Goal: Use online tool/utility: Utilize a website feature to perform a specific function

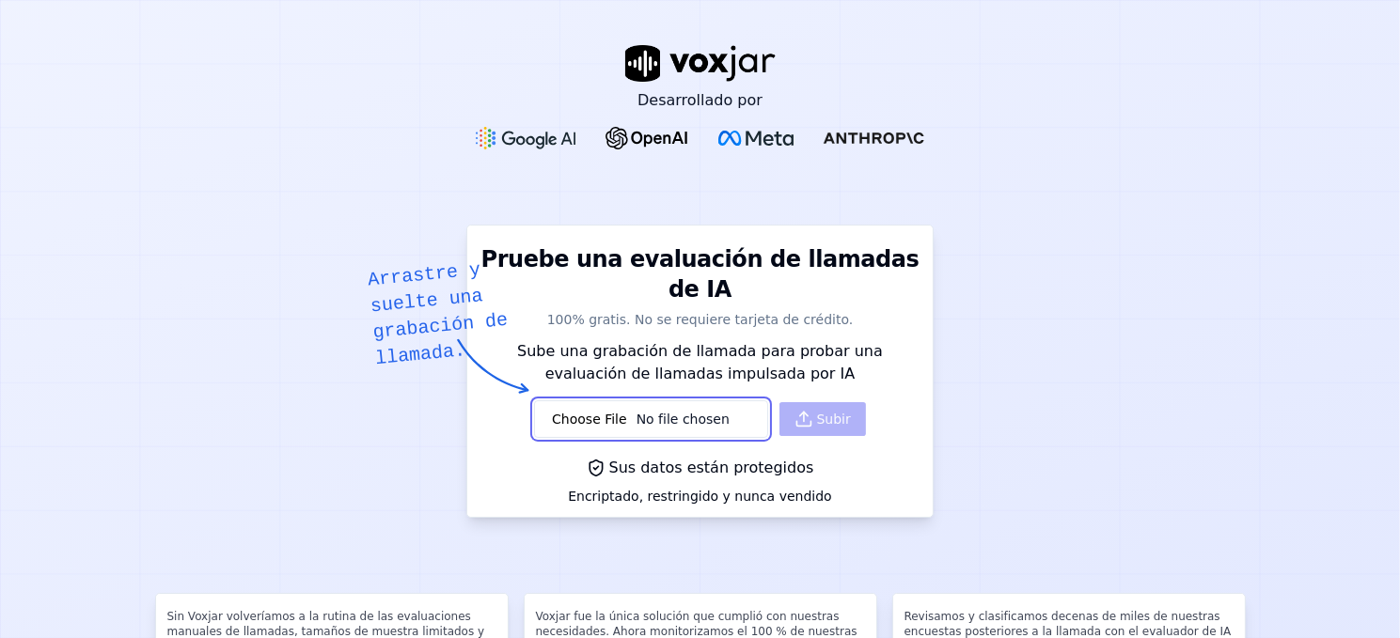
click at [633, 400] on input "file" at bounding box center [650, 419] width 233 height 38
type input "C:\fakepath\[PERSON_NAME] CDMX135012-20250812134108-5571920330-63450002519.wav"
click at [800, 402] on button "Subir" at bounding box center [822, 419] width 86 height 34
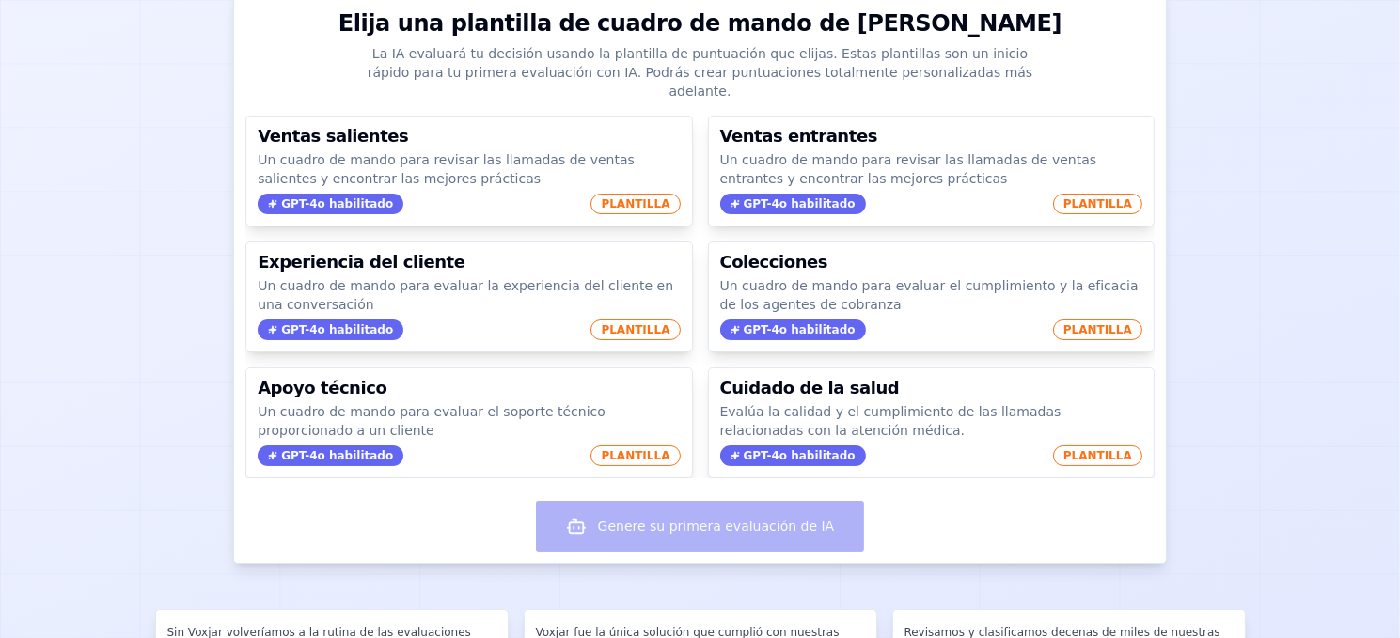
scroll to position [207, 0]
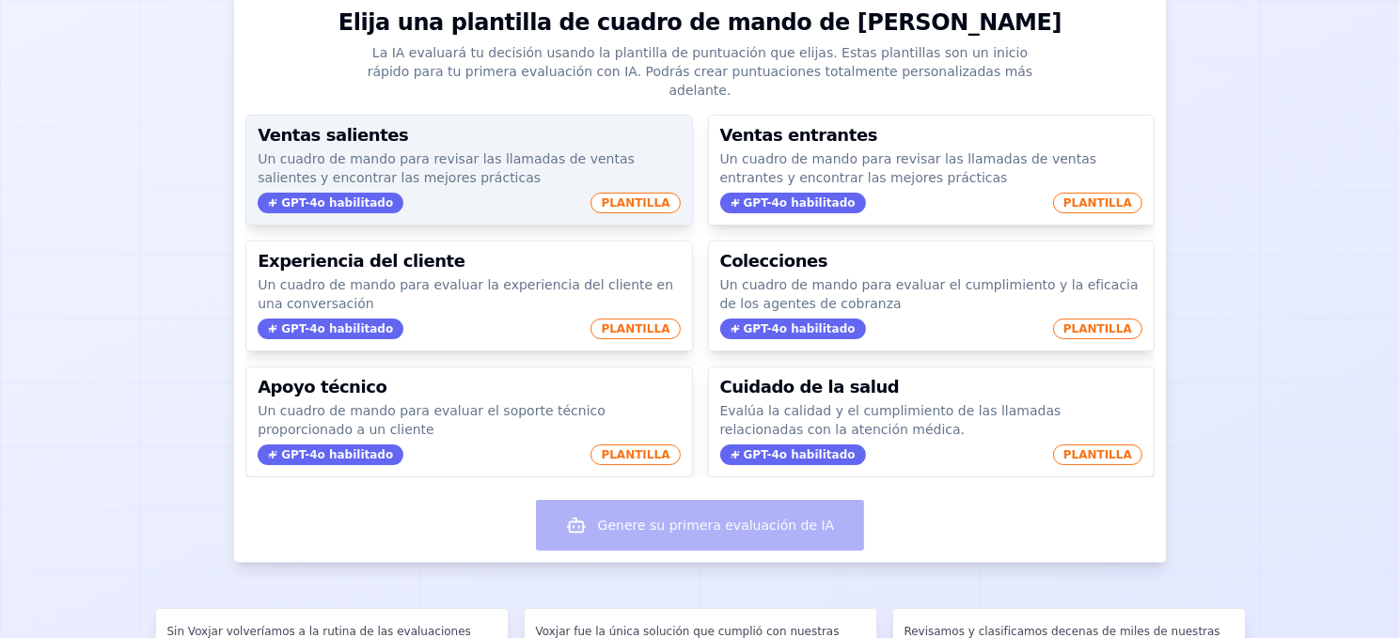
click at [298, 196] on font "GPT-4o habilitado" at bounding box center [337, 202] width 112 height 13
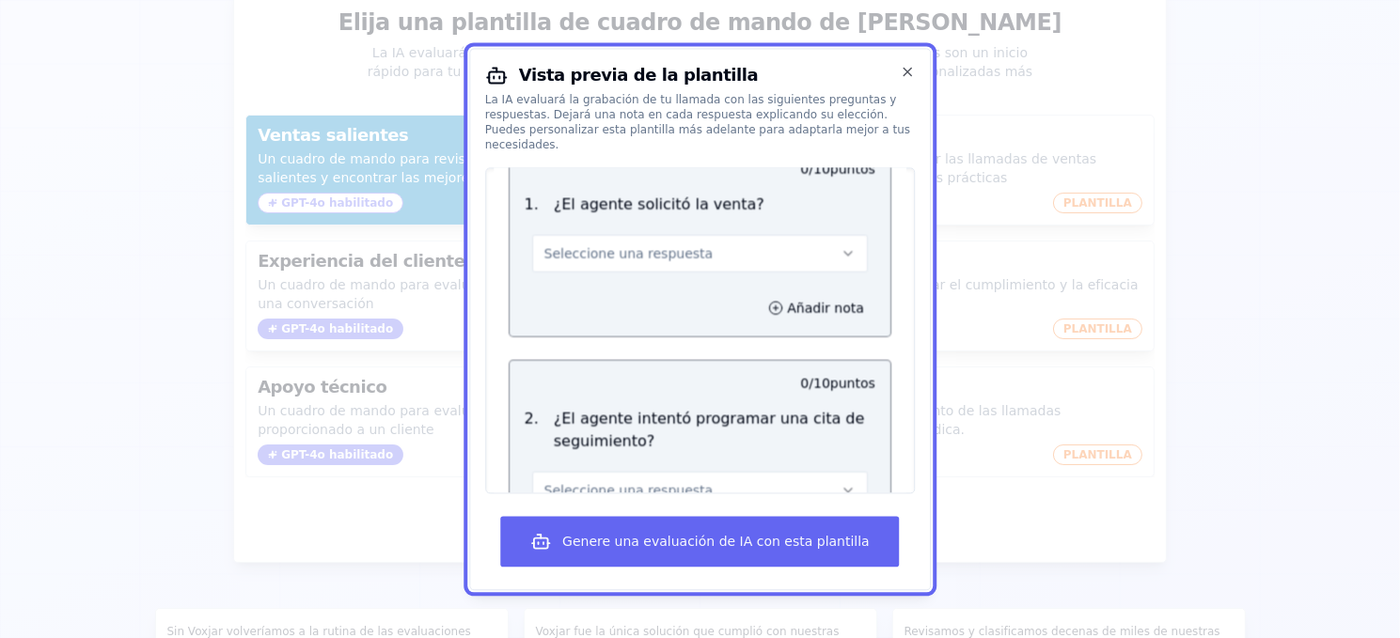
scroll to position [2364, 0]
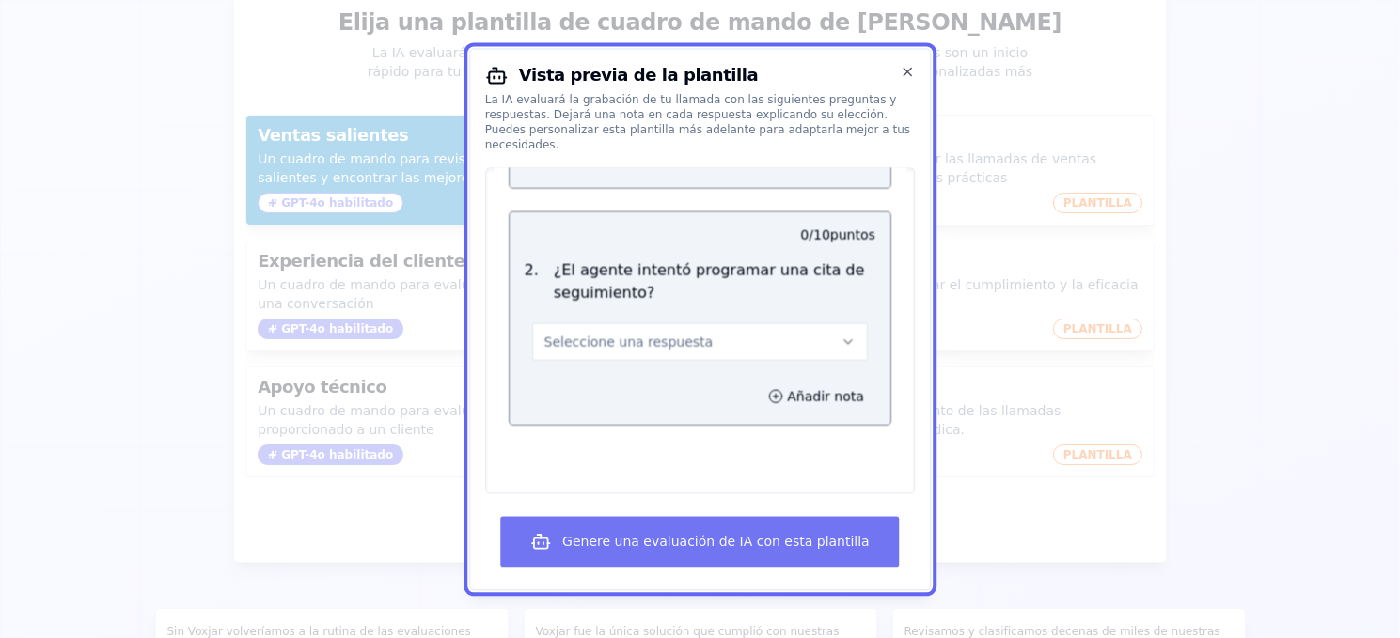
click at [628, 554] on button "Genere una evaluación de IA con esta plantilla" at bounding box center [700, 541] width 400 height 51
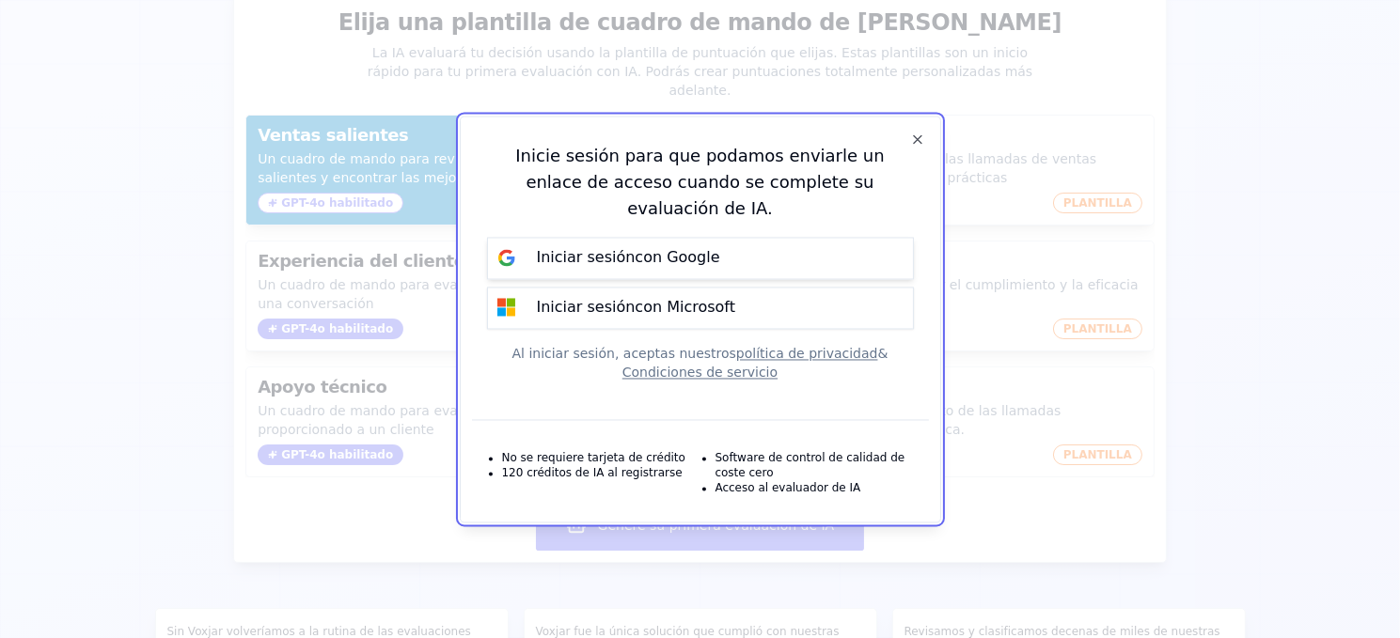
click at [670, 249] on font "con Google" at bounding box center [677, 258] width 85 height 18
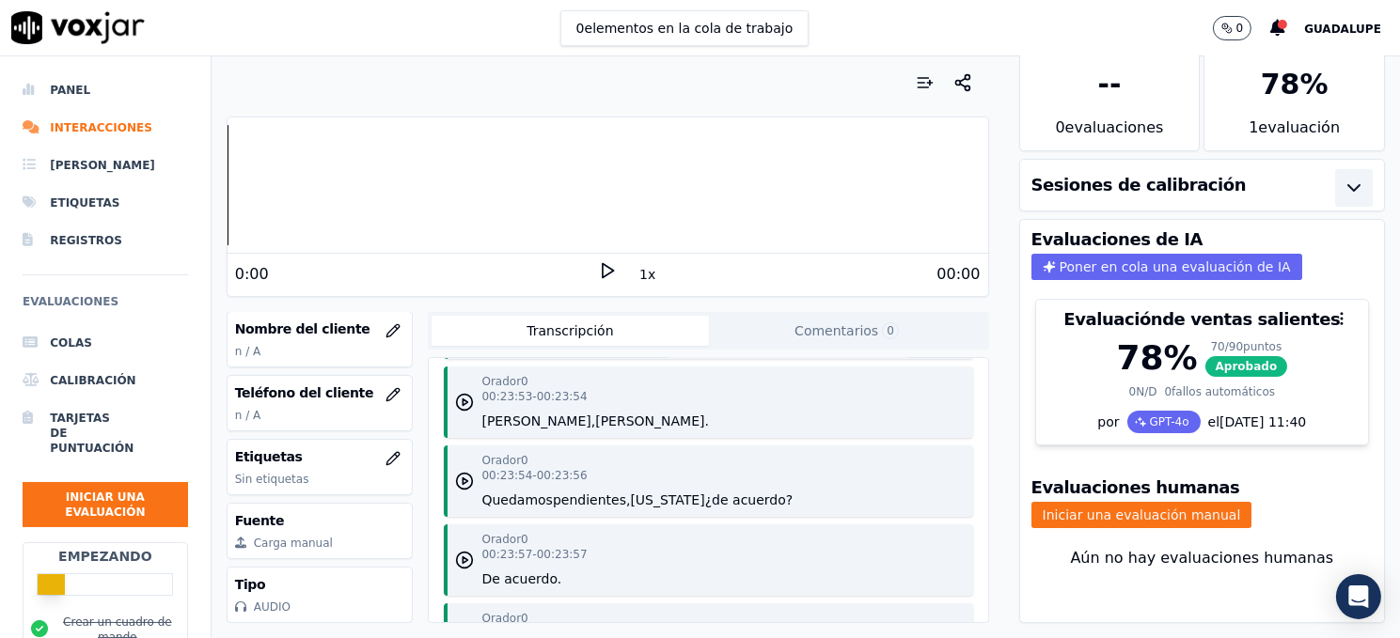
click at [1342, 177] on icon "button" at bounding box center [1353, 188] width 23 height 23
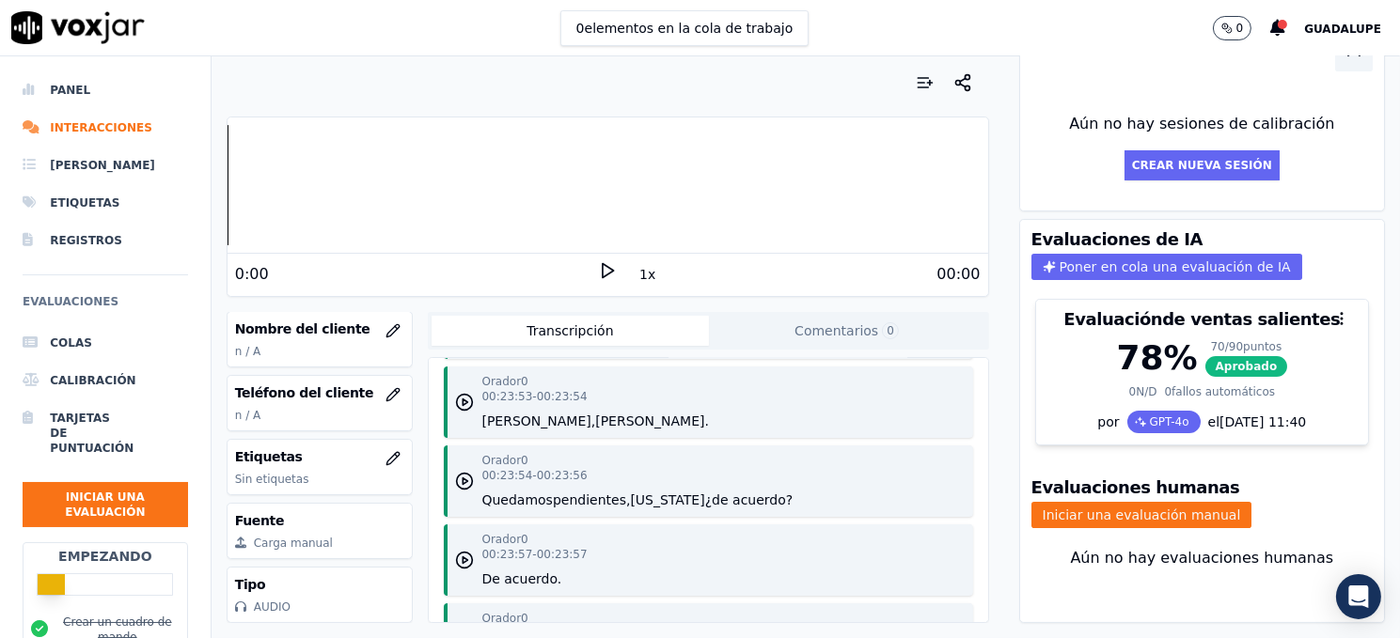
scroll to position [227, 0]
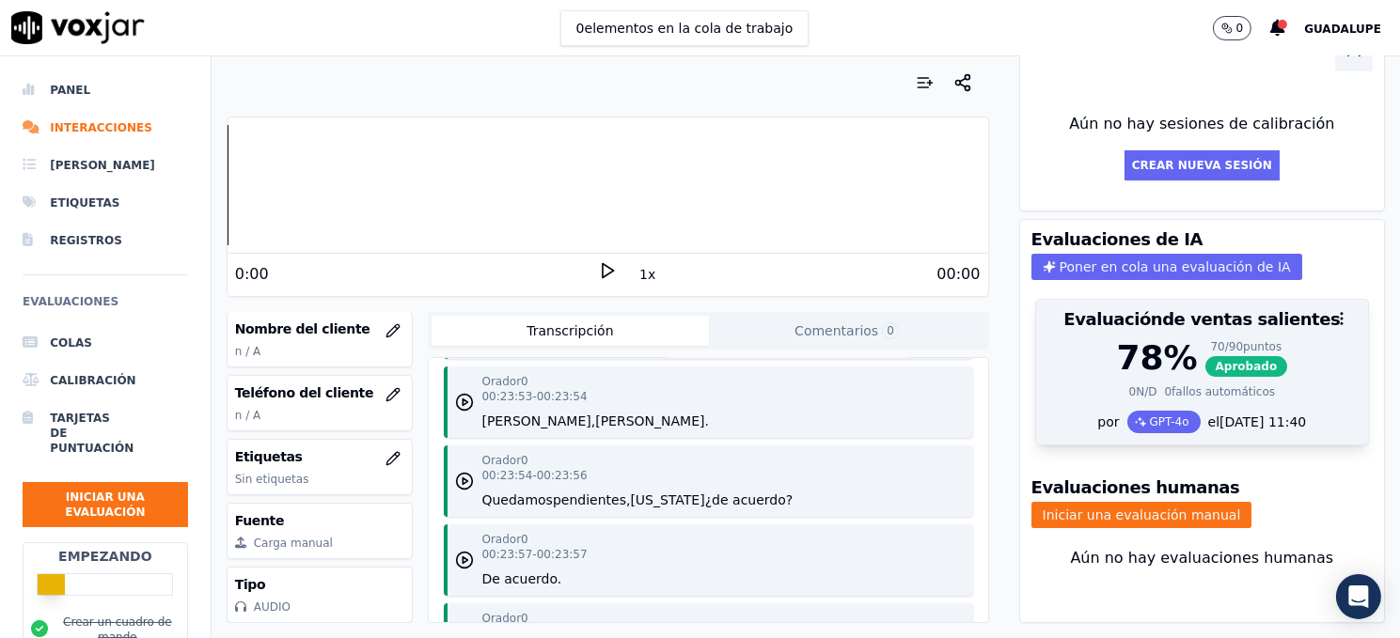
click at [1324, 339] on div "78 % 70/90 puntos ​ ​ Aprobado 0 N/D 0 fallos automáticos" at bounding box center [1202, 374] width 332 height 71
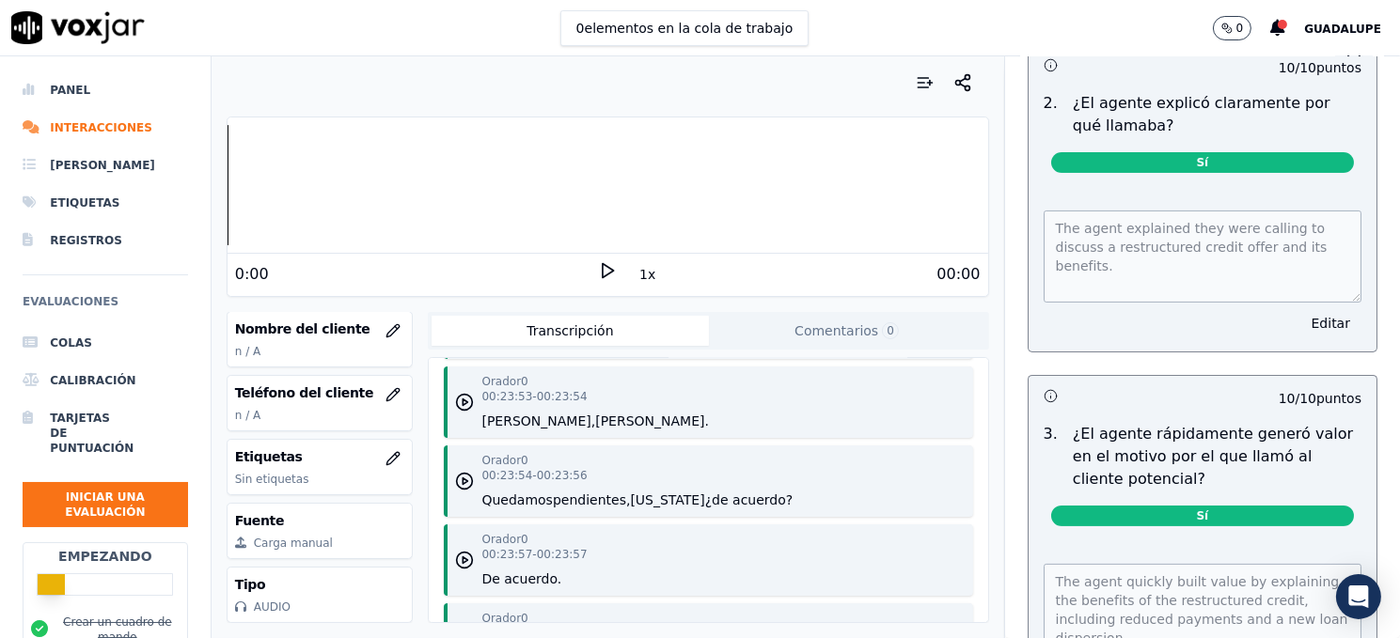
scroll to position [0, 0]
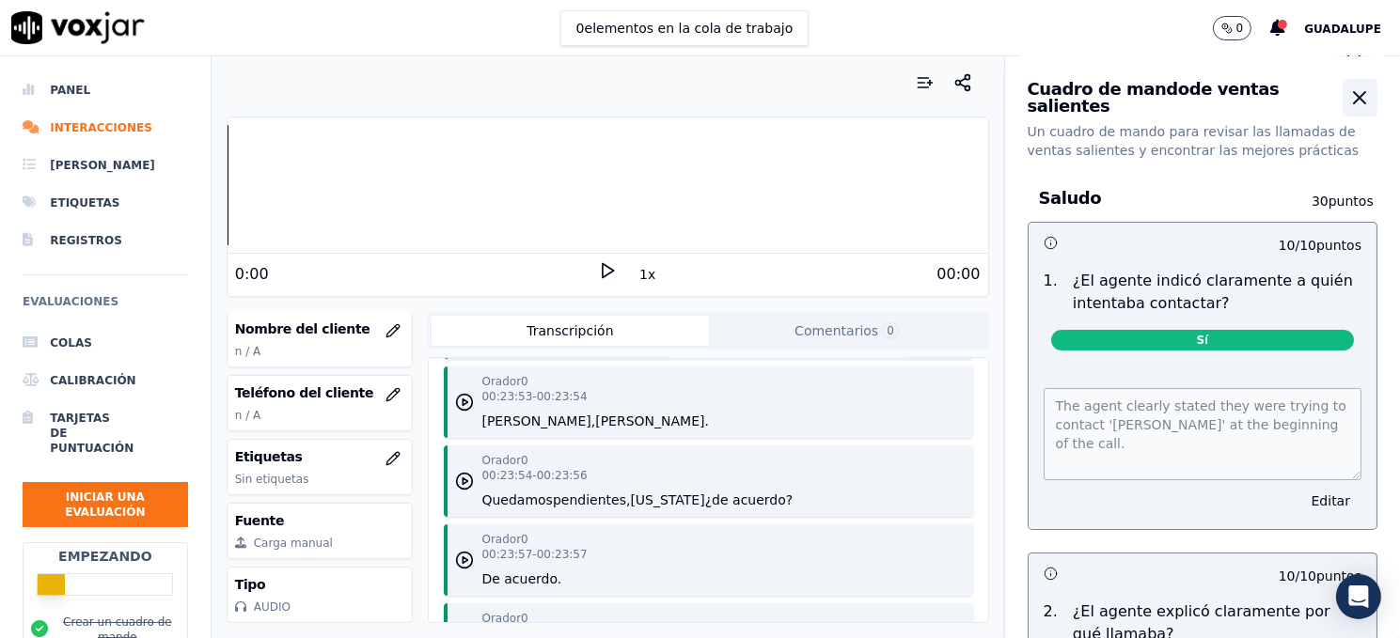
click at [1348, 105] on icon "button" at bounding box center [1359, 97] width 23 height 23
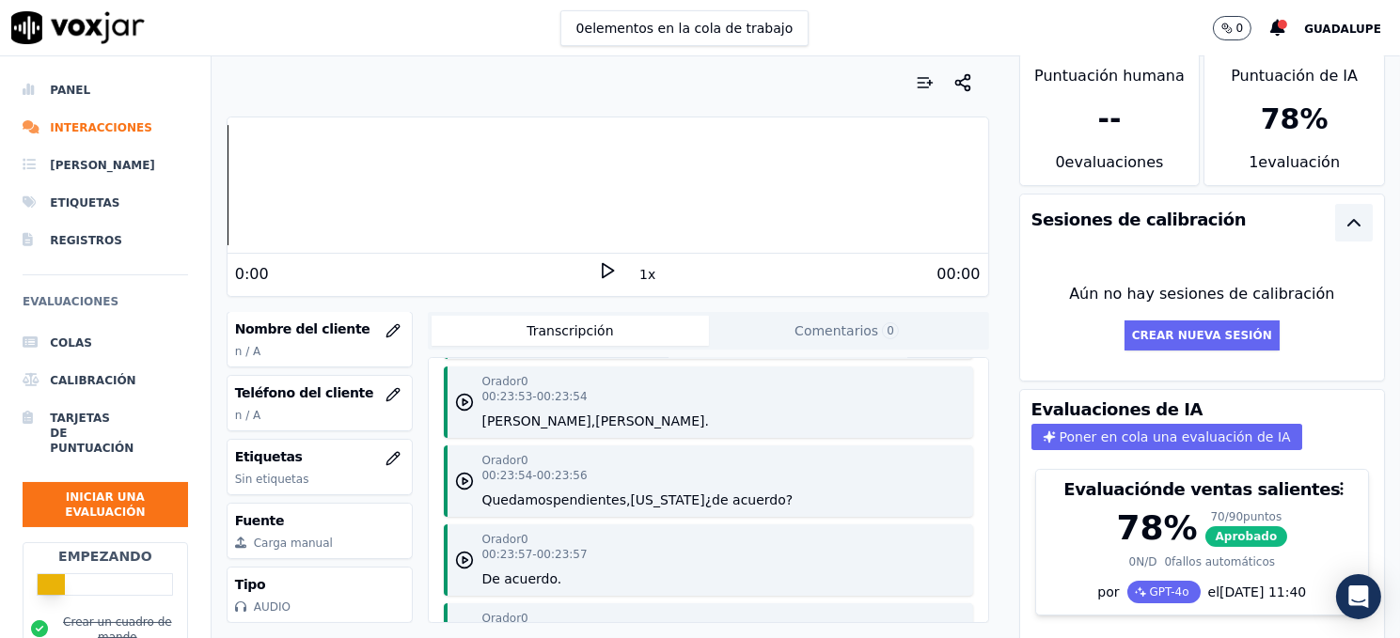
scroll to position [56, 0]
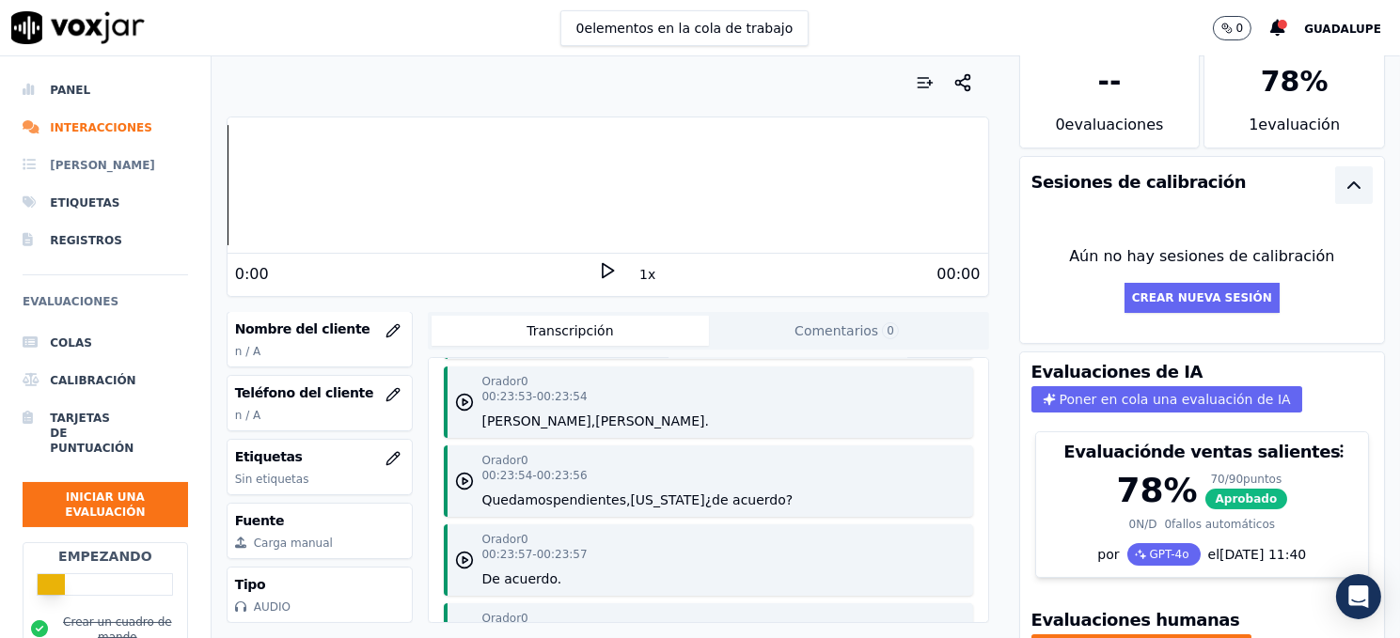
click at [55, 169] on font "[PERSON_NAME]" at bounding box center [102, 165] width 105 height 13
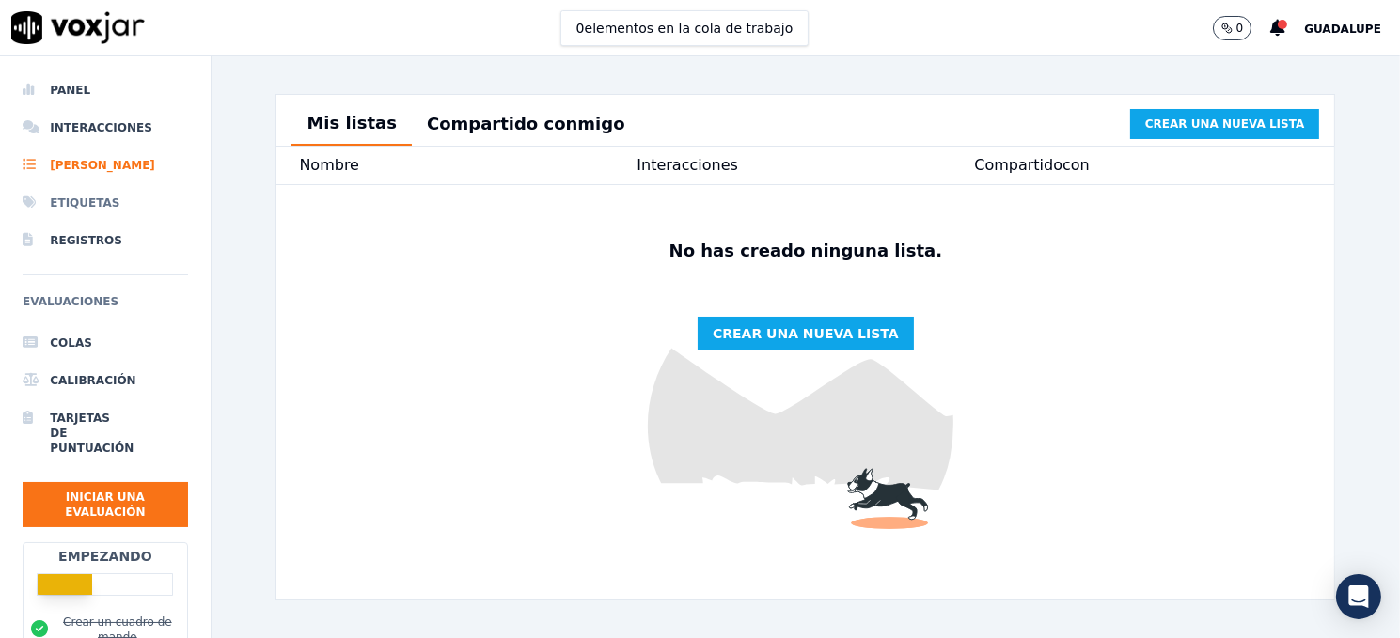
click at [79, 208] on font "Etiquetas" at bounding box center [85, 202] width 70 height 13
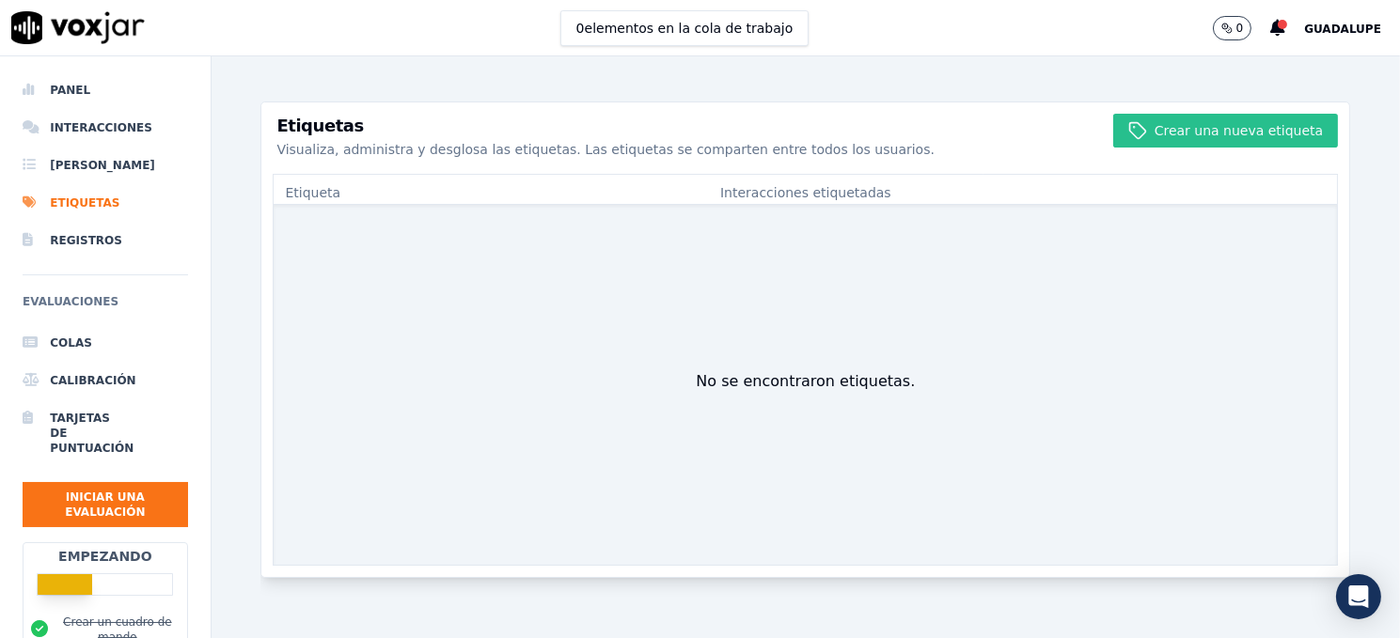
click at [1161, 131] on font "Crear una nueva etiqueta" at bounding box center [1238, 130] width 169 height 15
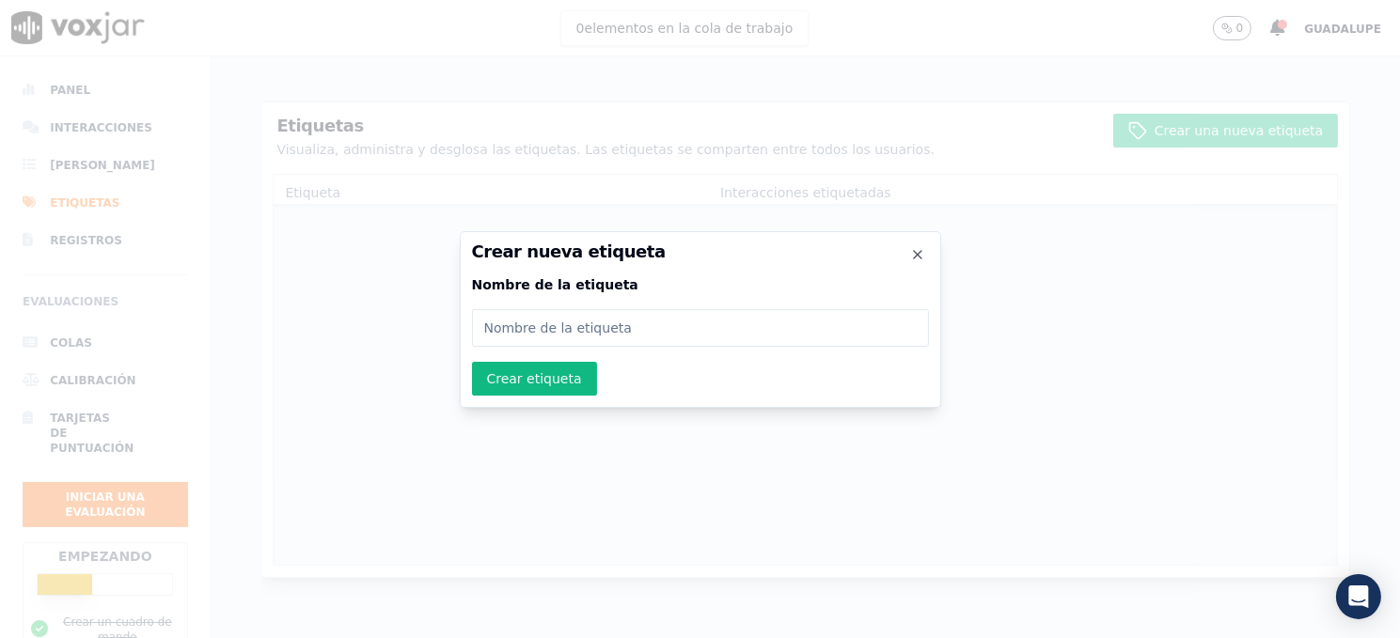
click at [926, 259] on h2 "Crear nueva etiqueta" at bounding box center [700, 251] width 457 height 17
click at [910, 255] on icon "button" at bounding box center [917, 254] width 15 height 15
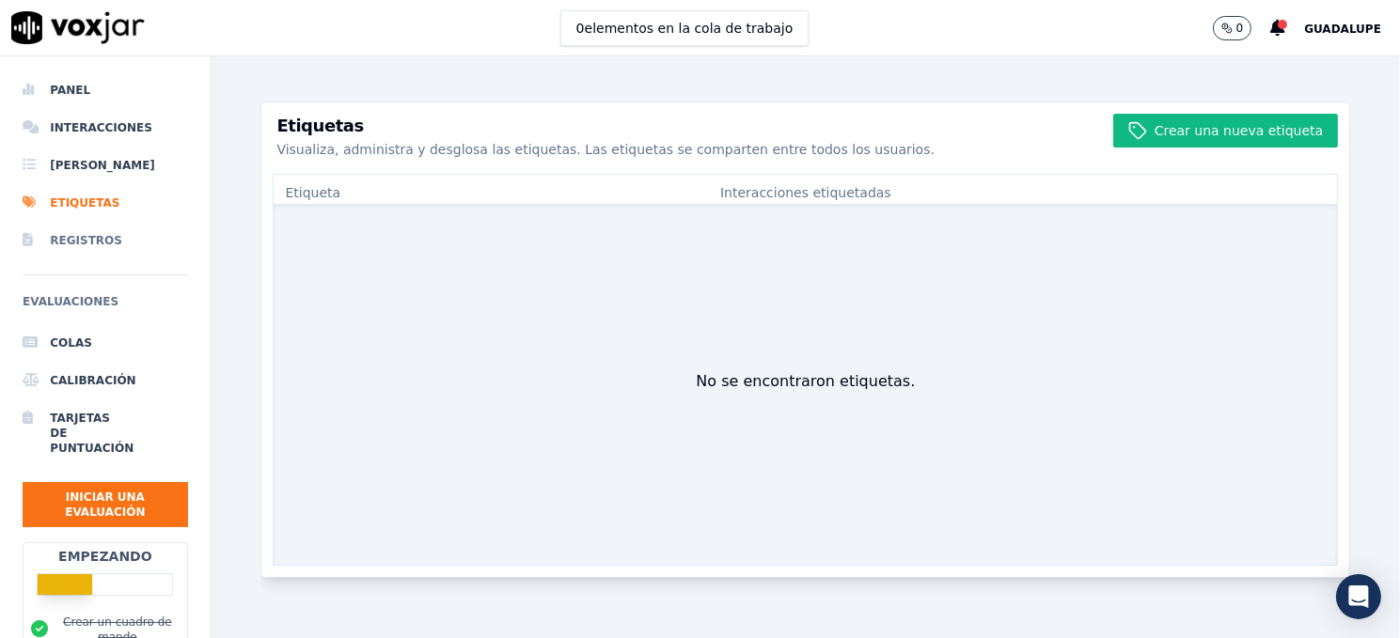
click at [74, 229] on li "Registros" at bounding box center [105, 241] width 165 height 38
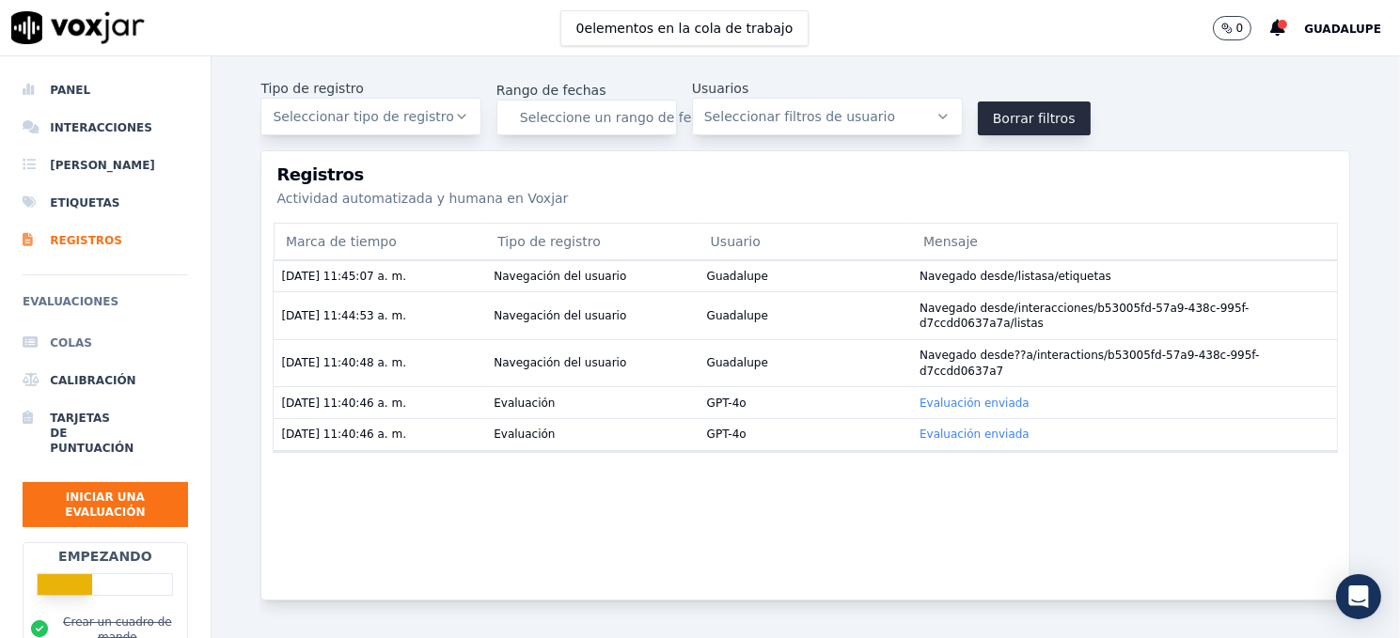
click at [72, 348] on font "Colas" at bounding box center [71, 343] width 42 height 13
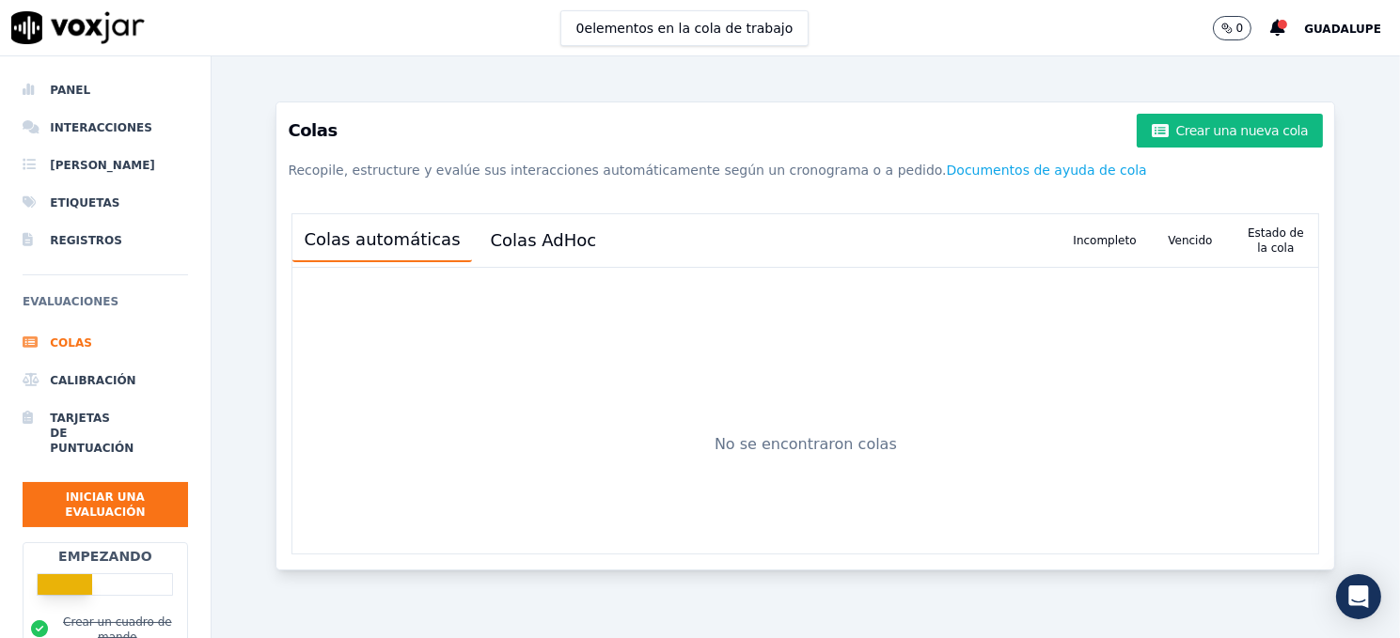
click at [1074, 559] on div "Colas Crear una nueva cola Recopile, estructure y evalúe sus interacciones auto…" at bounding box center [804, 347] width 1089 height 582
click at [87, 375] on font "Calibración" at bounding box center [93, 380] width 86 height 13
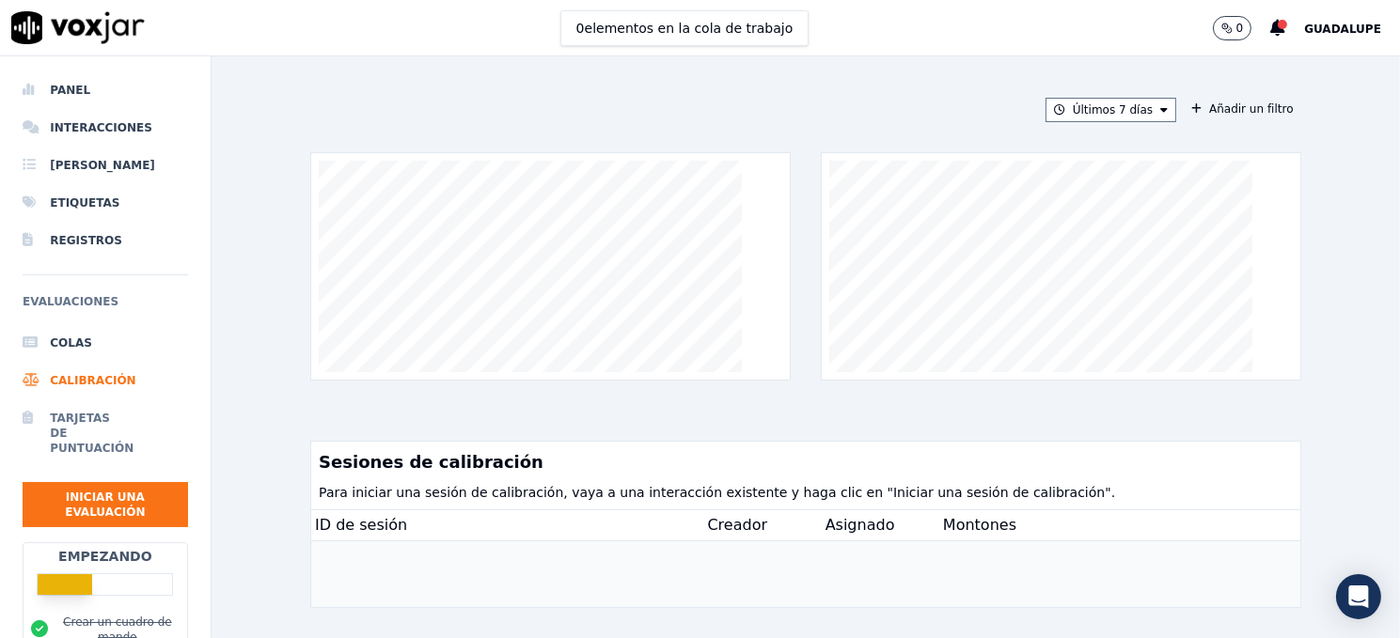
click at [23, 437] on icon at bounding box center [33, 433] width 20 height 45
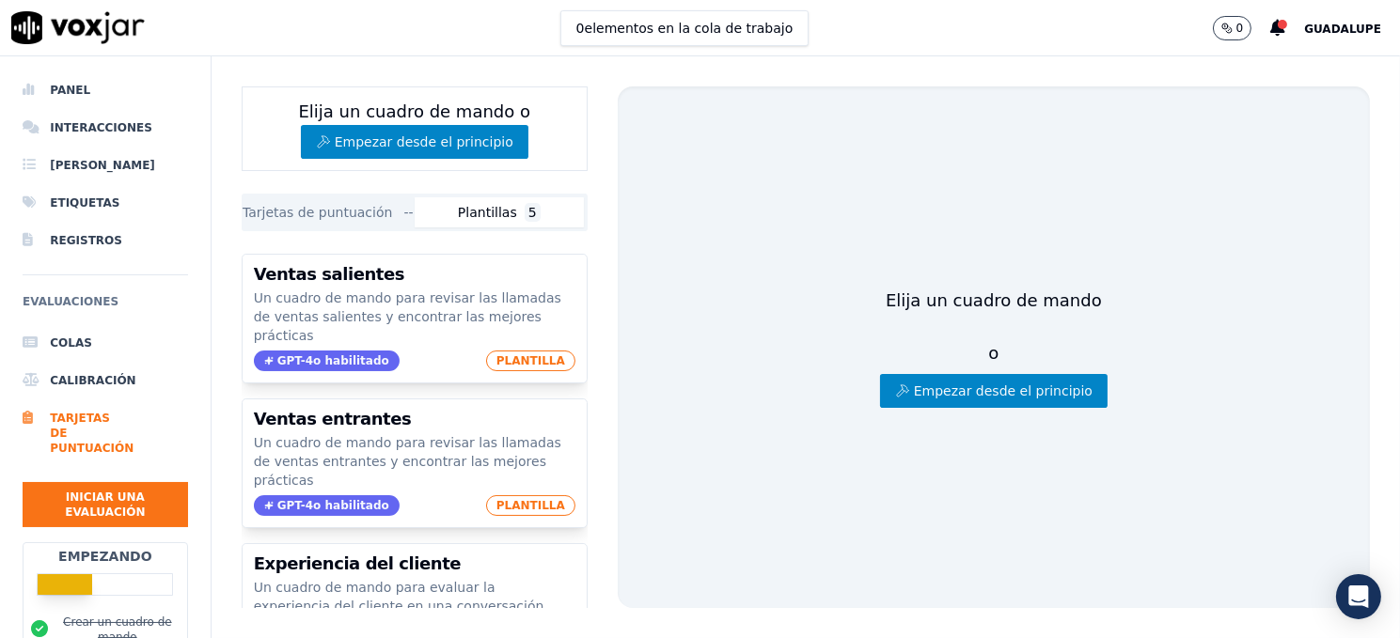
click at [503, 212] on font "Plantillas" at bounding box center [487, 212] width 59 height 15
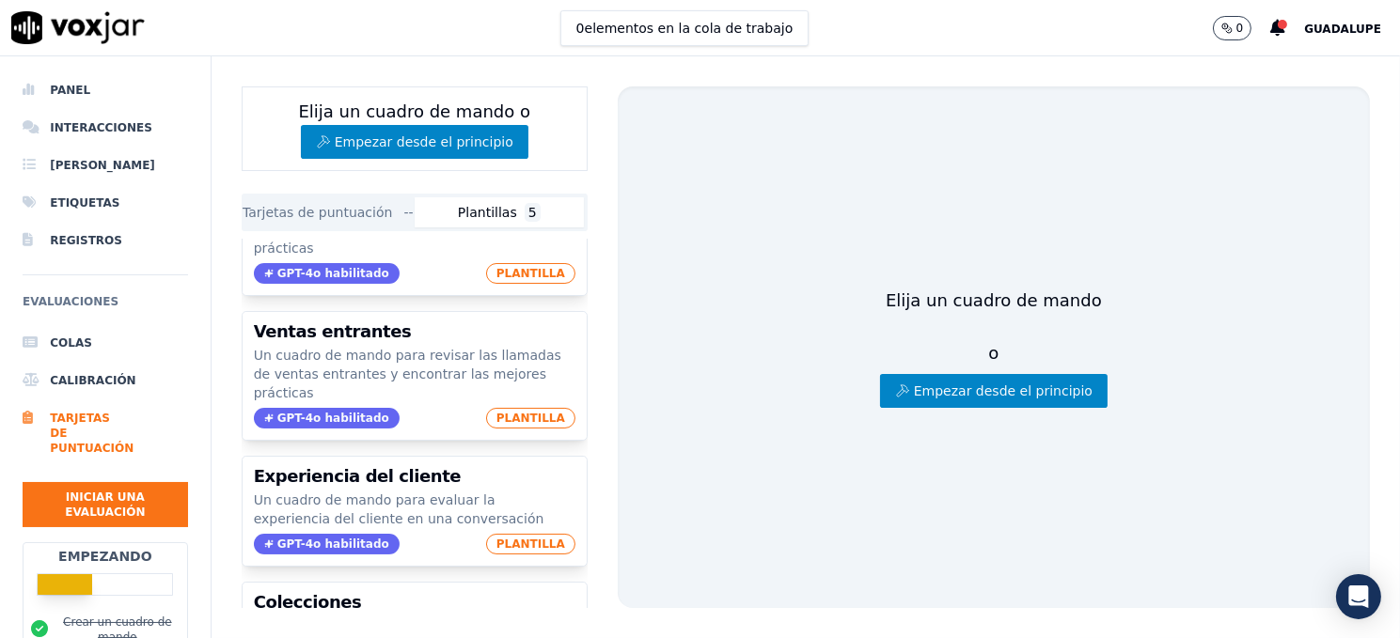
scroll to position [101, 0]
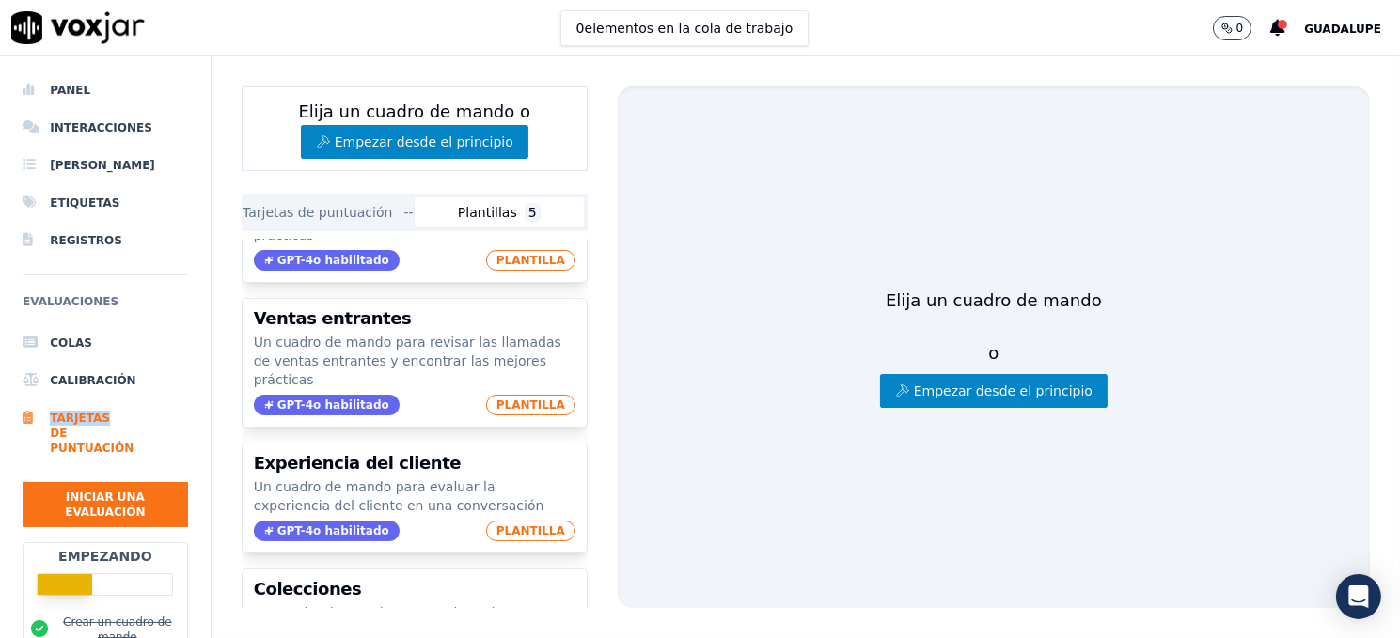
drag, startPoint x: 194, startPoint y: 398, endPoint x: 194, endPoint y: 424, distance: 26.3
click at [194, 424] on nav "Panel Interacciones [PERSON_NAME] Etiquetas Registros Evaluaciones Colas Calibr…" at bounding box center [106, 347] width 212 height 582
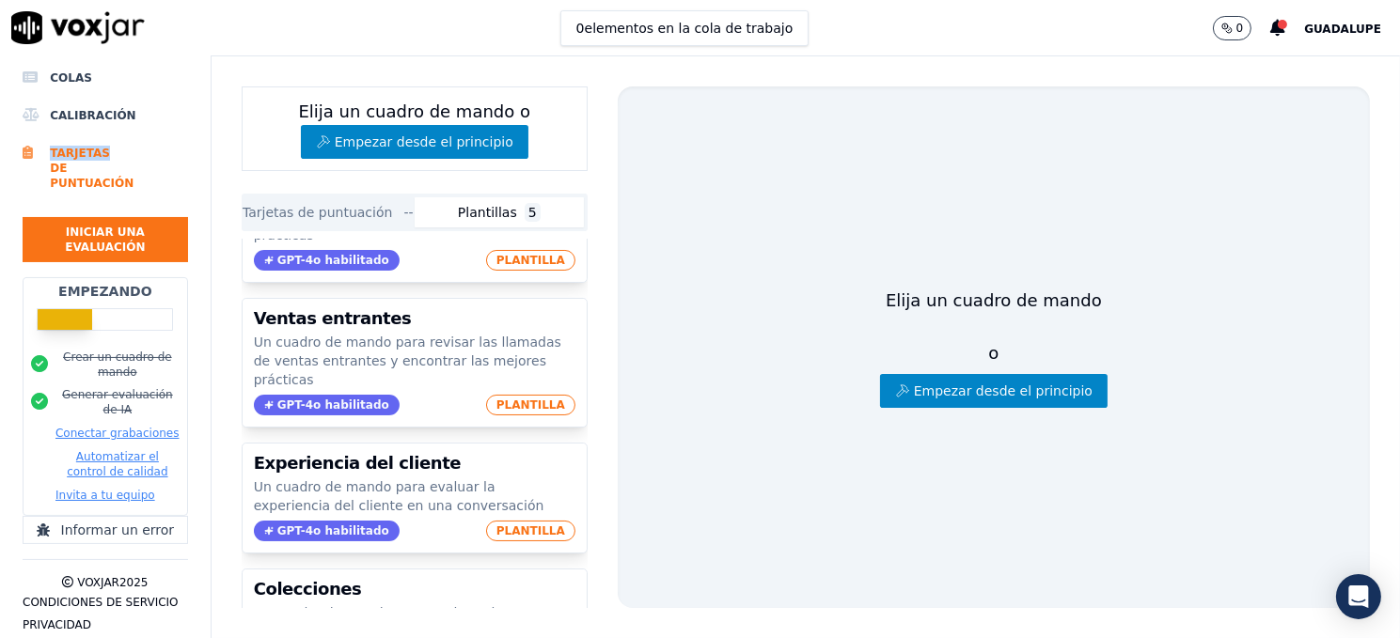
scroll to position [266, 0]
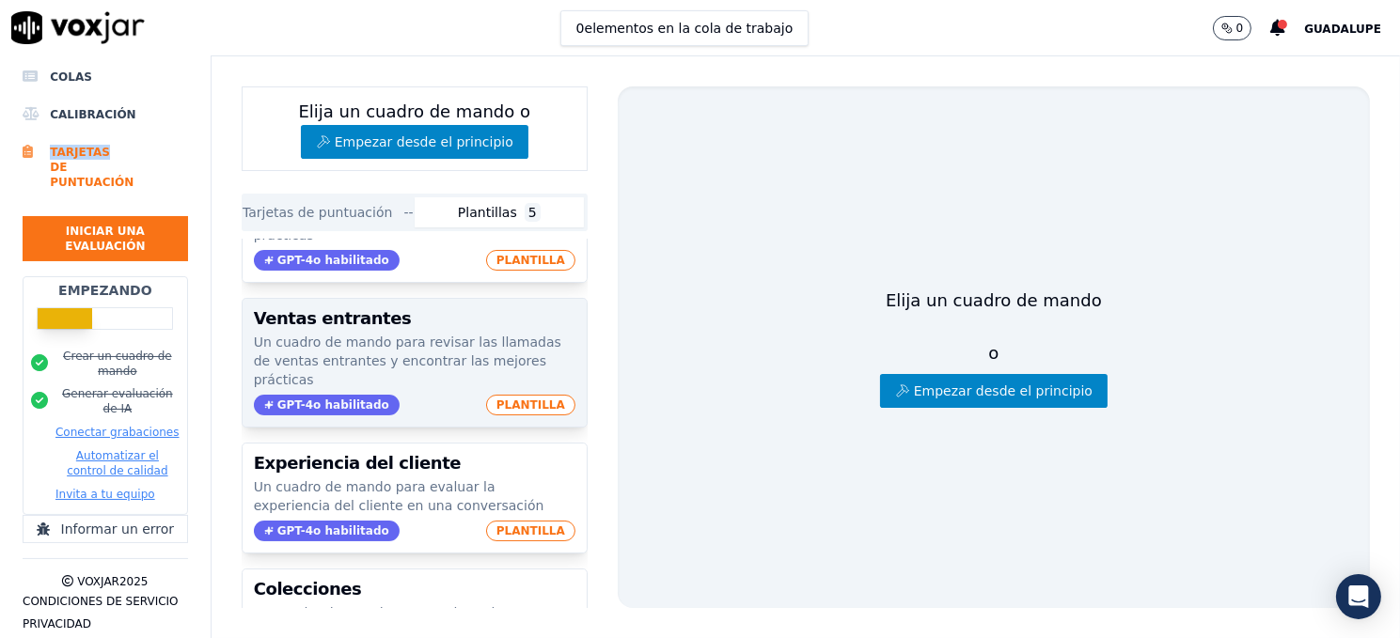
click at [326, 395] on span "GPT-4o habilitado" at bounding box center [327, 405] width 146 height 21
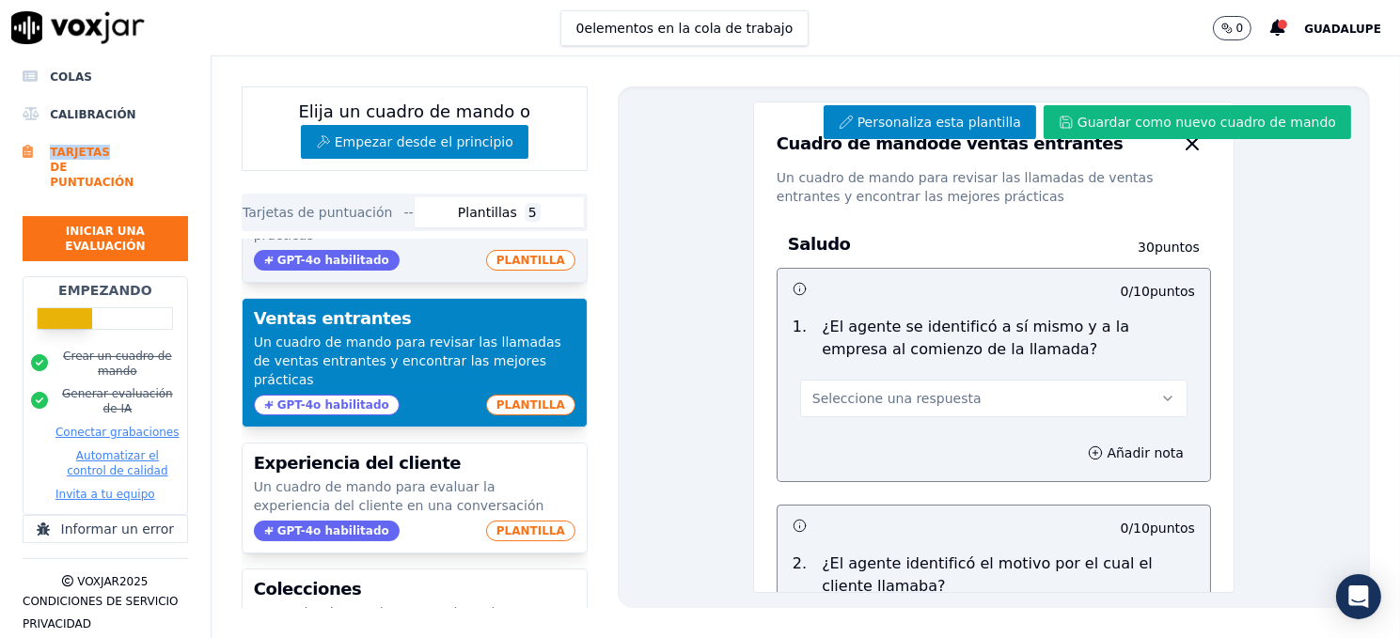
copy ul "Calibración Tarjetas"
click at [646, 28] on font "elementos en la cola de trabajo" at bounding box center [689, 28] width 209 height 15
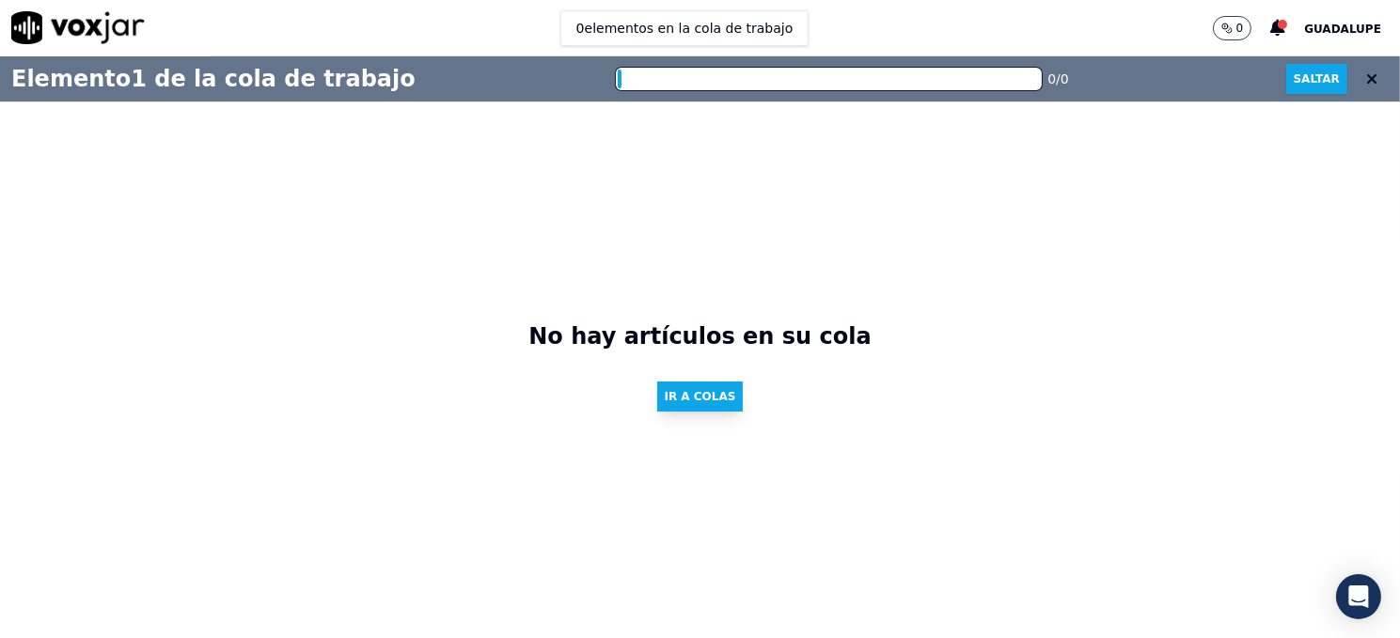
click at [702, 404] on button "Ir a Colas" at bounding box center [700, 397] width 86 height 30
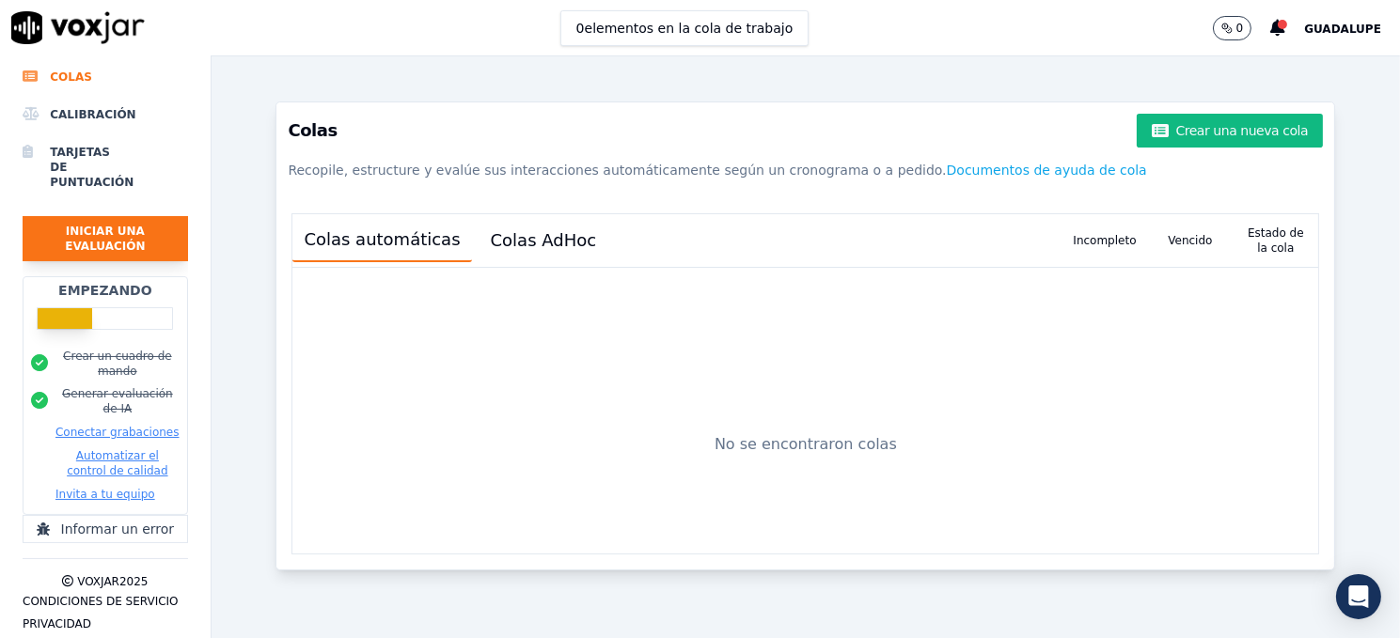
click at [97, 225] on font "Iniciar una evaluación" at bounding box center [105, 239] width 80 height 28
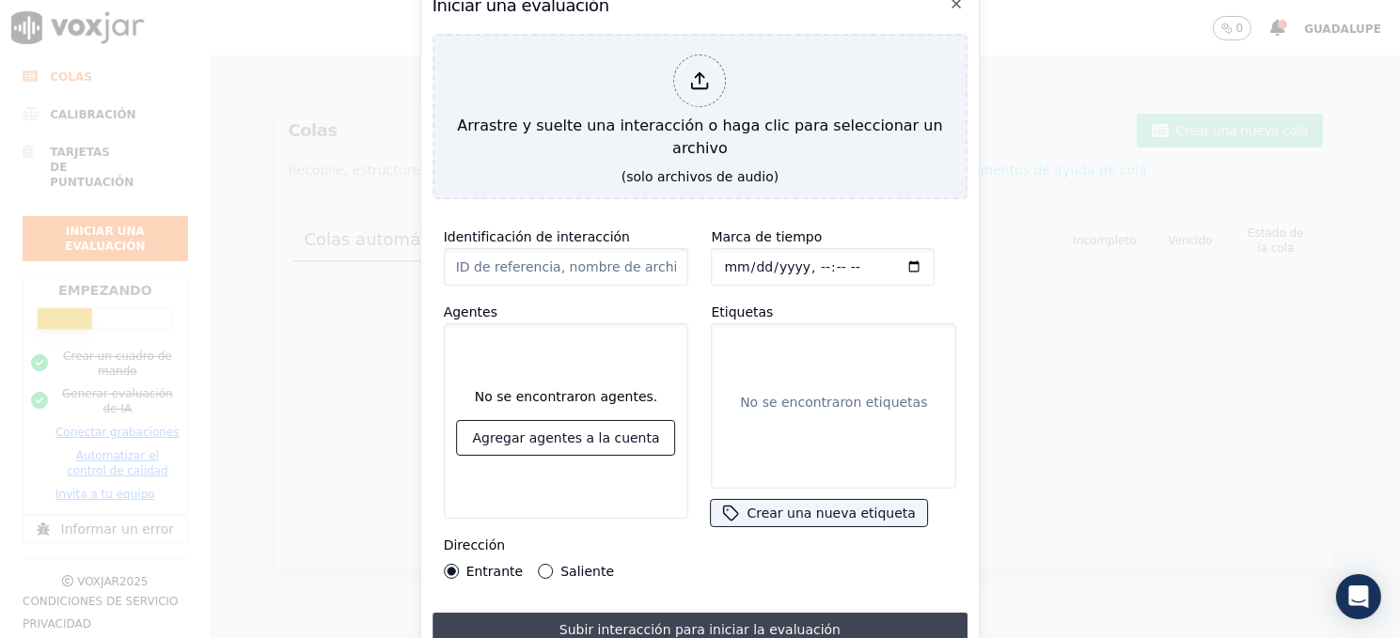
click at [768, 622] on font "Subir interacción para iniciar la evaluación" at bounding box center [699, 629] width 281 height 15
